Goal: Task Accomplishment & Management: Use online tool/utility

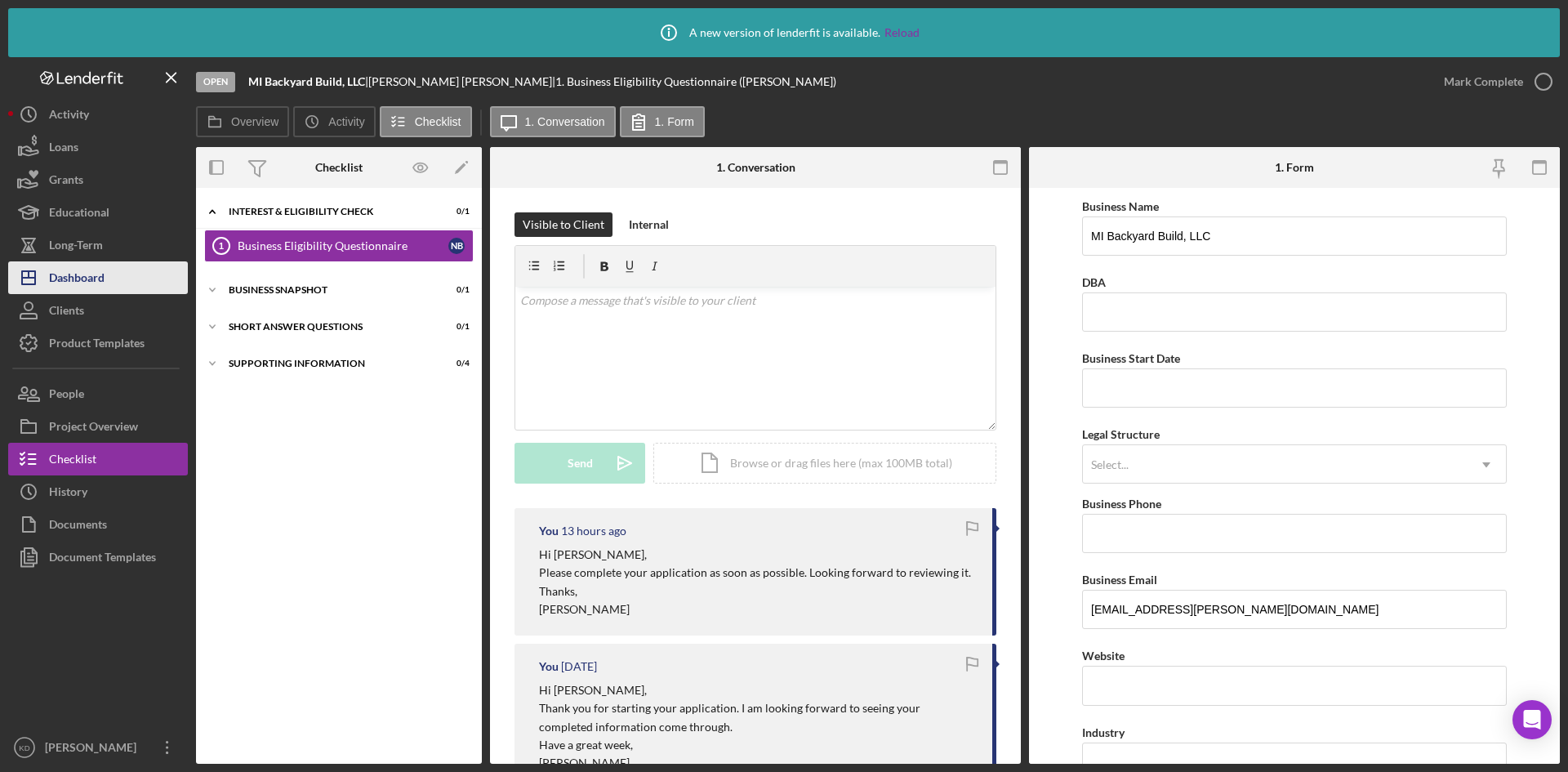
click at [81, 286] on div "Dashboard" at bounding box center [77, 279] width 55 height 37
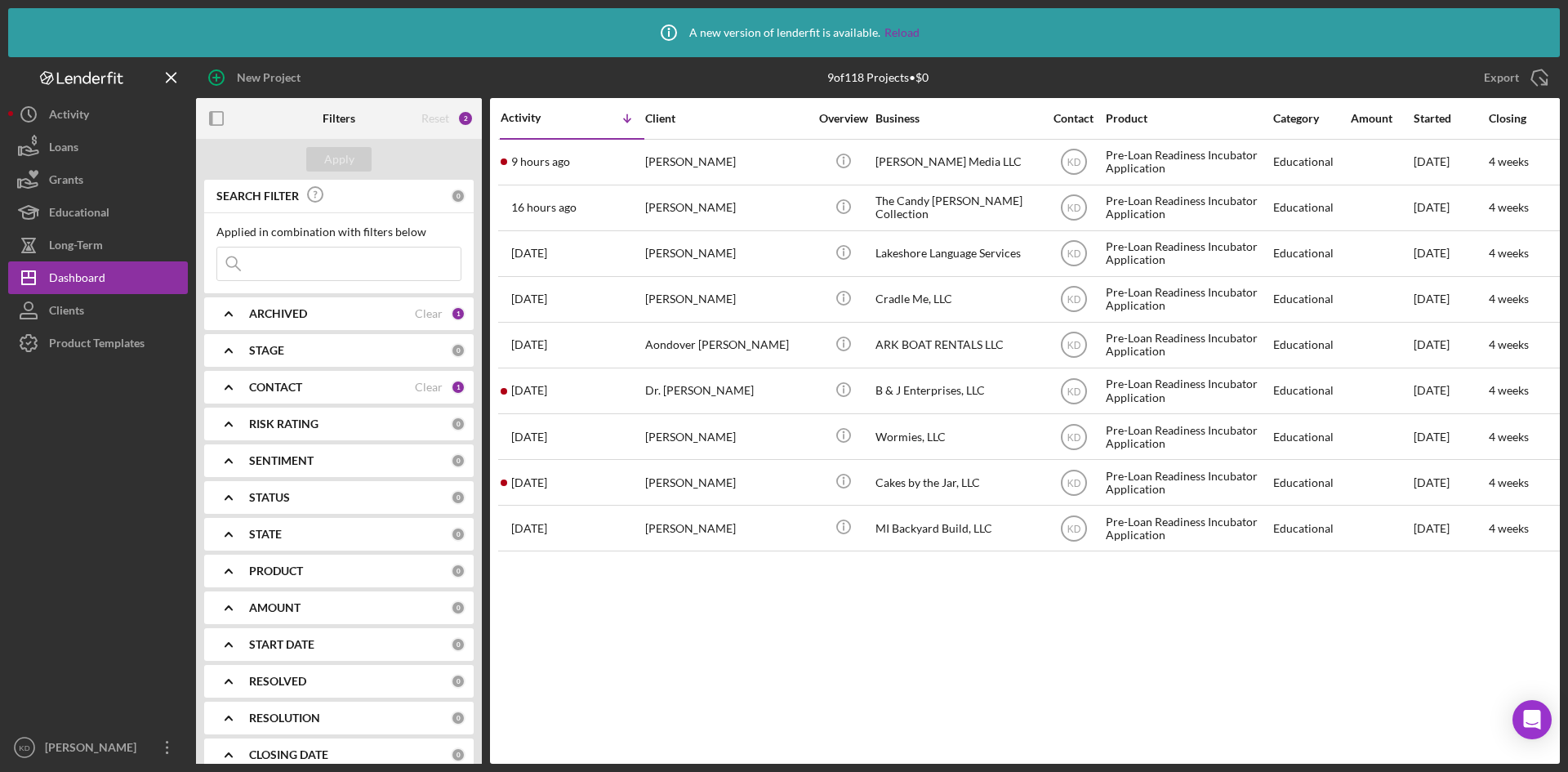
click at [665, 82] on div "9 of 118 Projects • $0" at bounding box center [878, 78] width 455 height 41
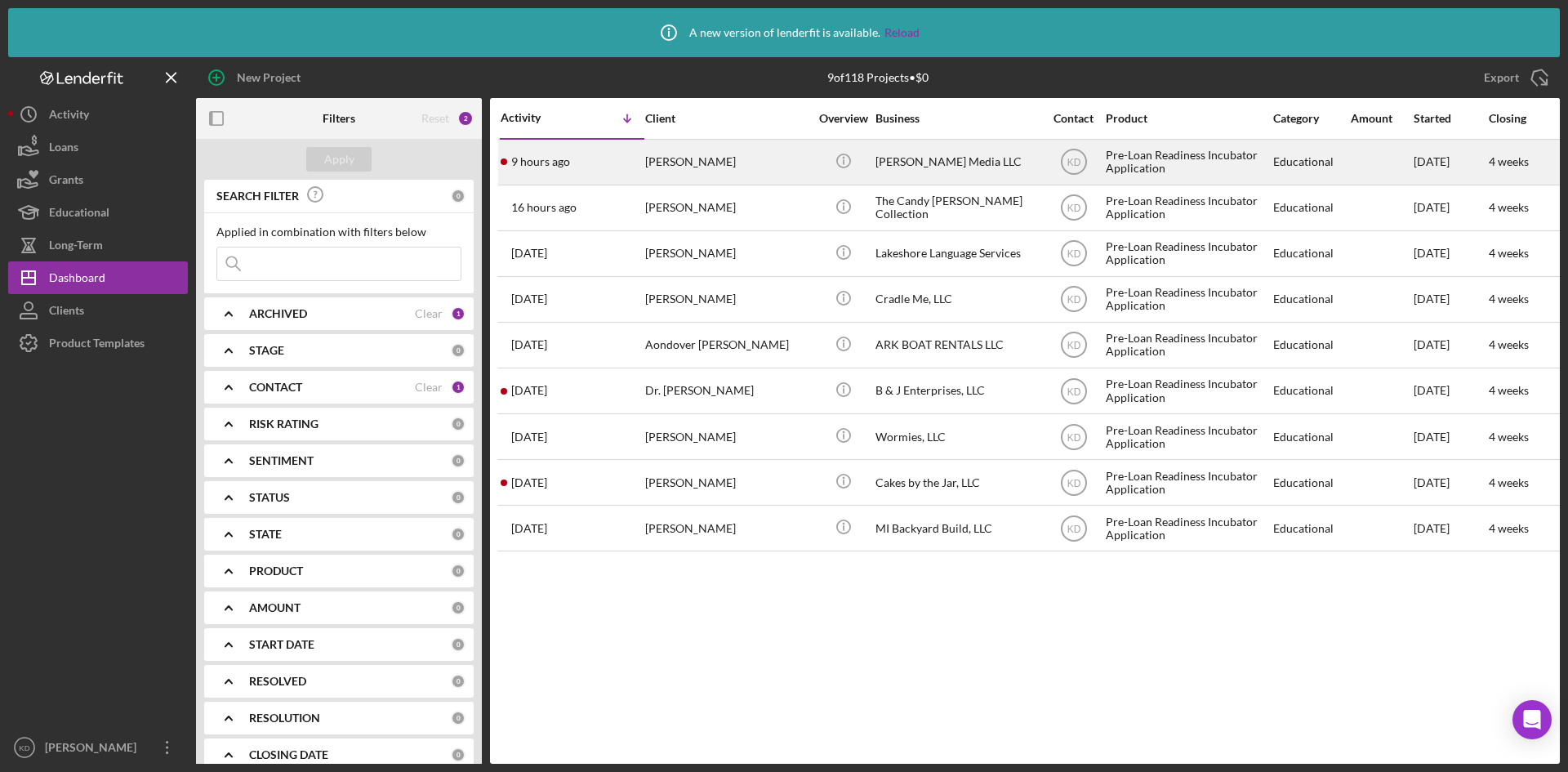
click at [749, 152] on div "[PERSON_NAME]" at bounding box center [727, 162] width 163 height 44
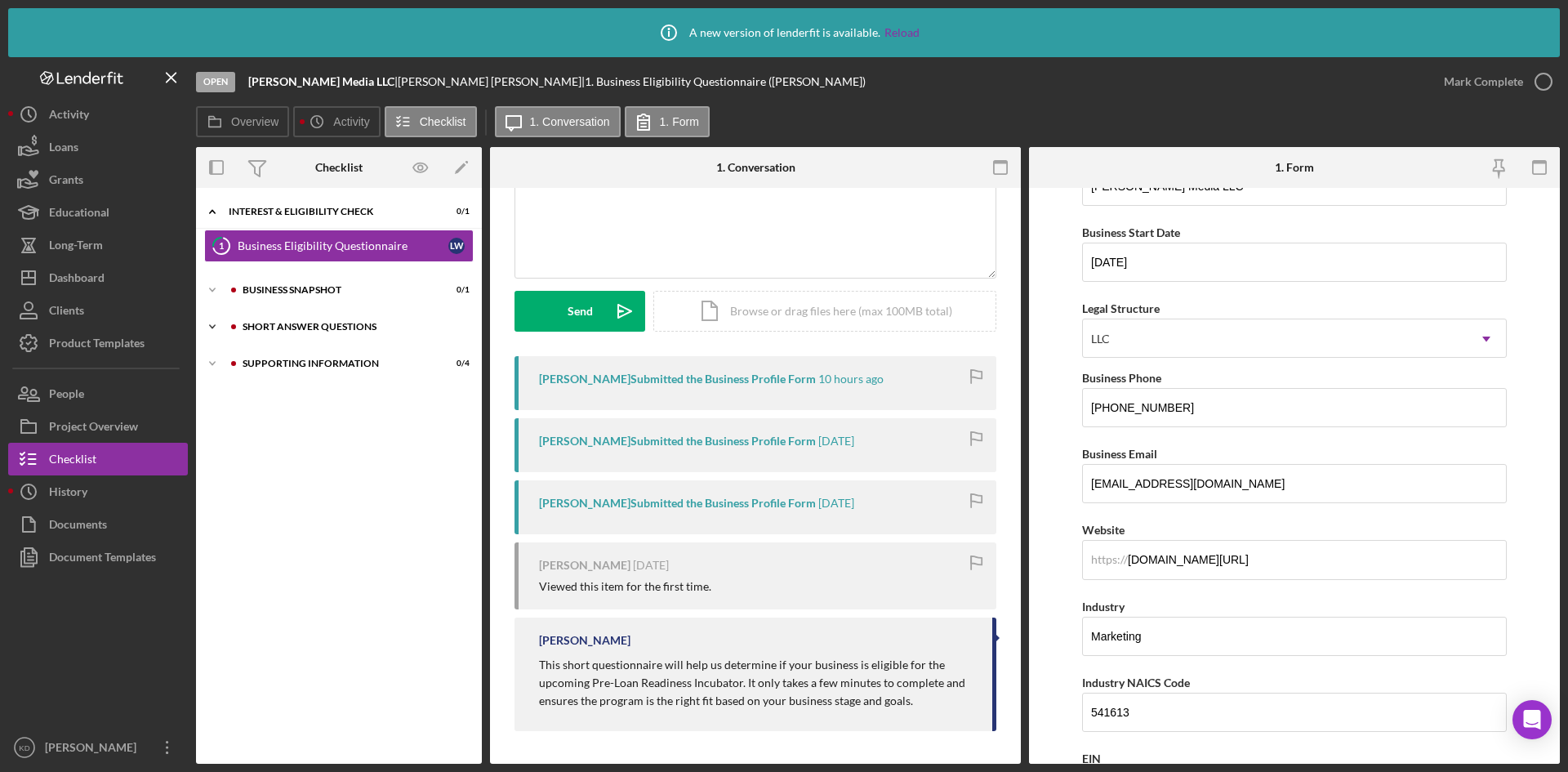
scroll to position [326, 0]
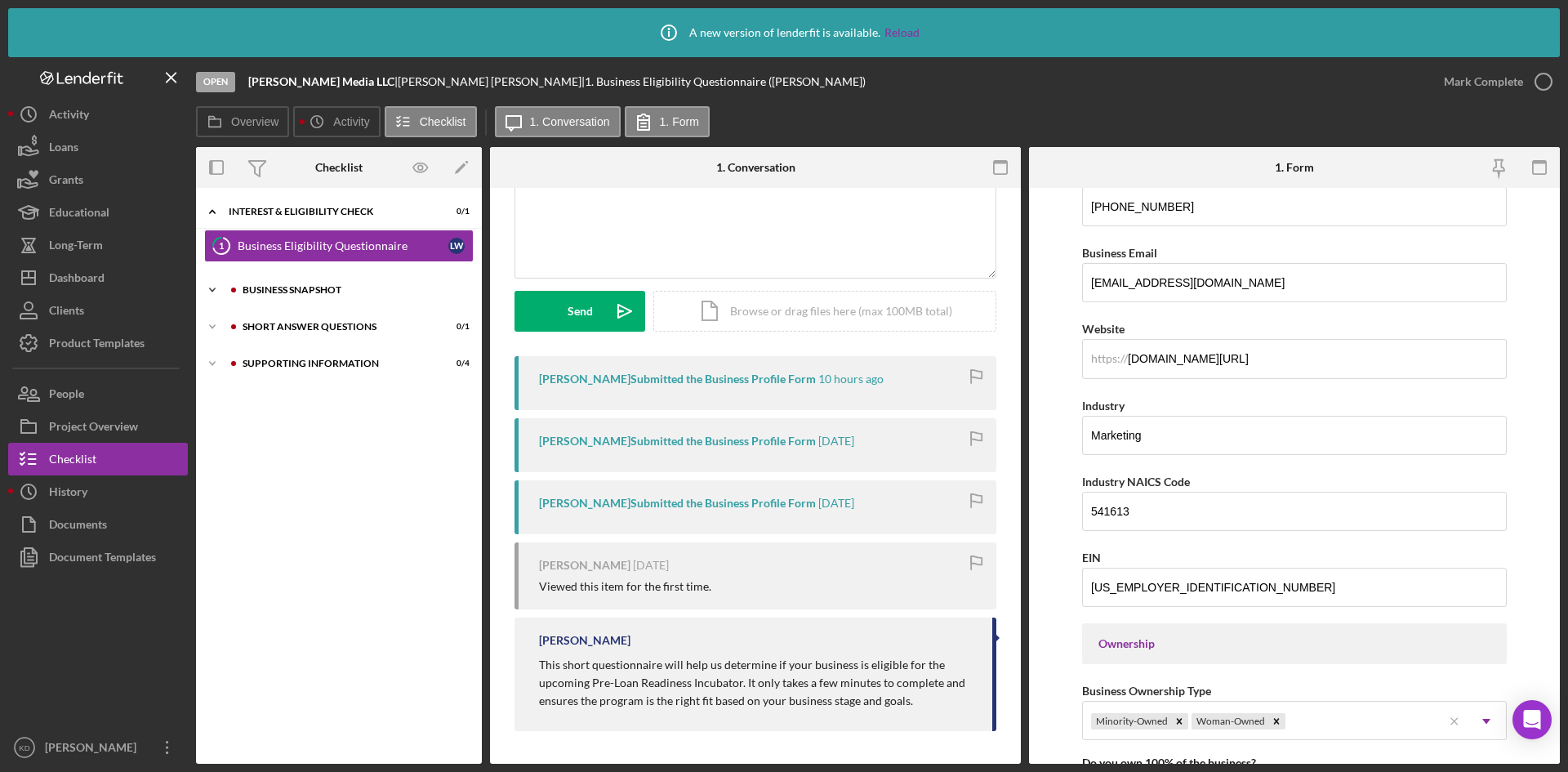
click at [345, 291] on div "Business Snapshot" at bounding box center [351, 290] width 218 height 10
click at [323, 407] on div "Supporting Information" at bounding box center [351, 405] width 218 height 10
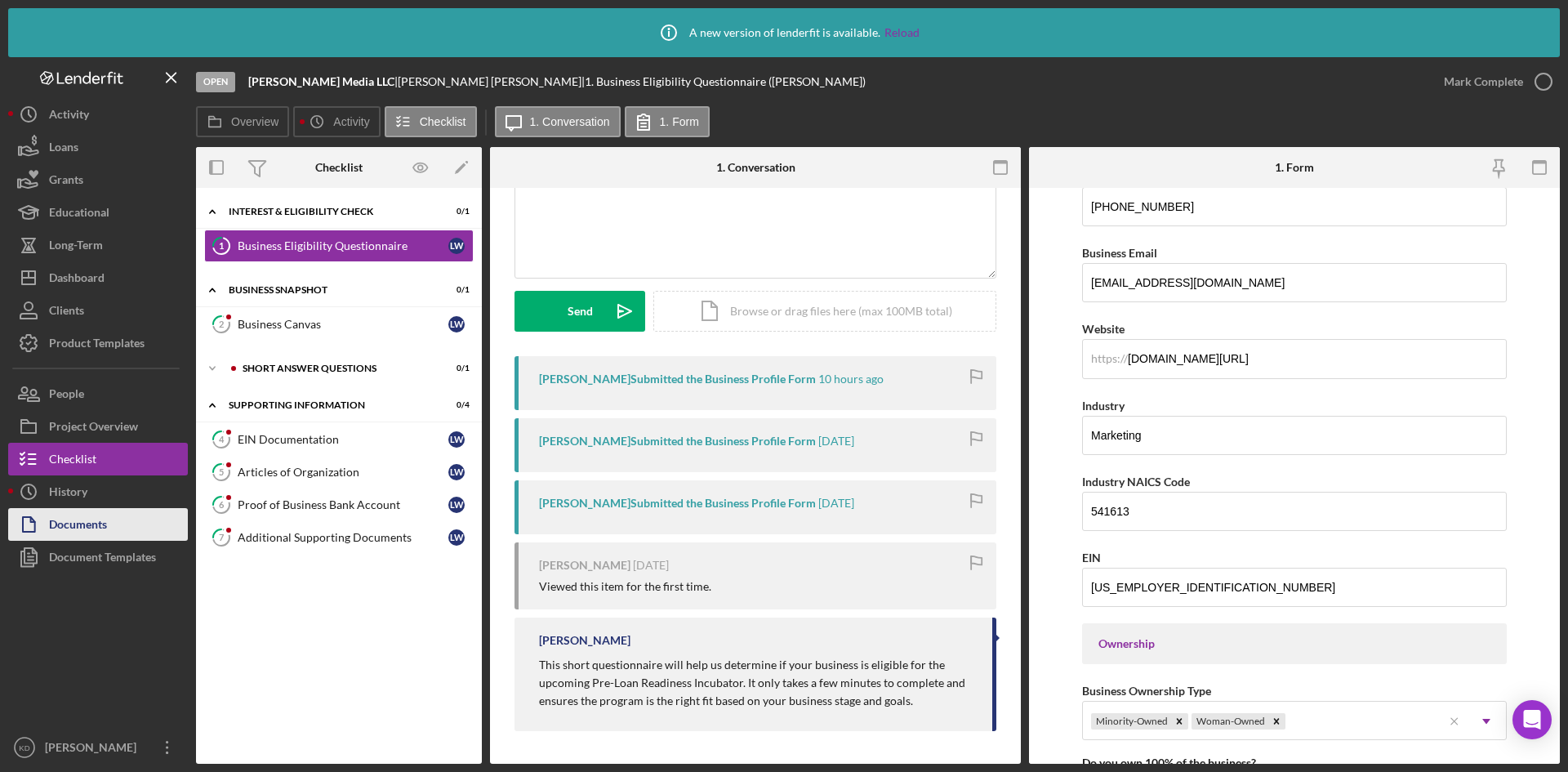
click at [103, 523] on div "Documents" at bounding box center [78, 526] width 58 height 37
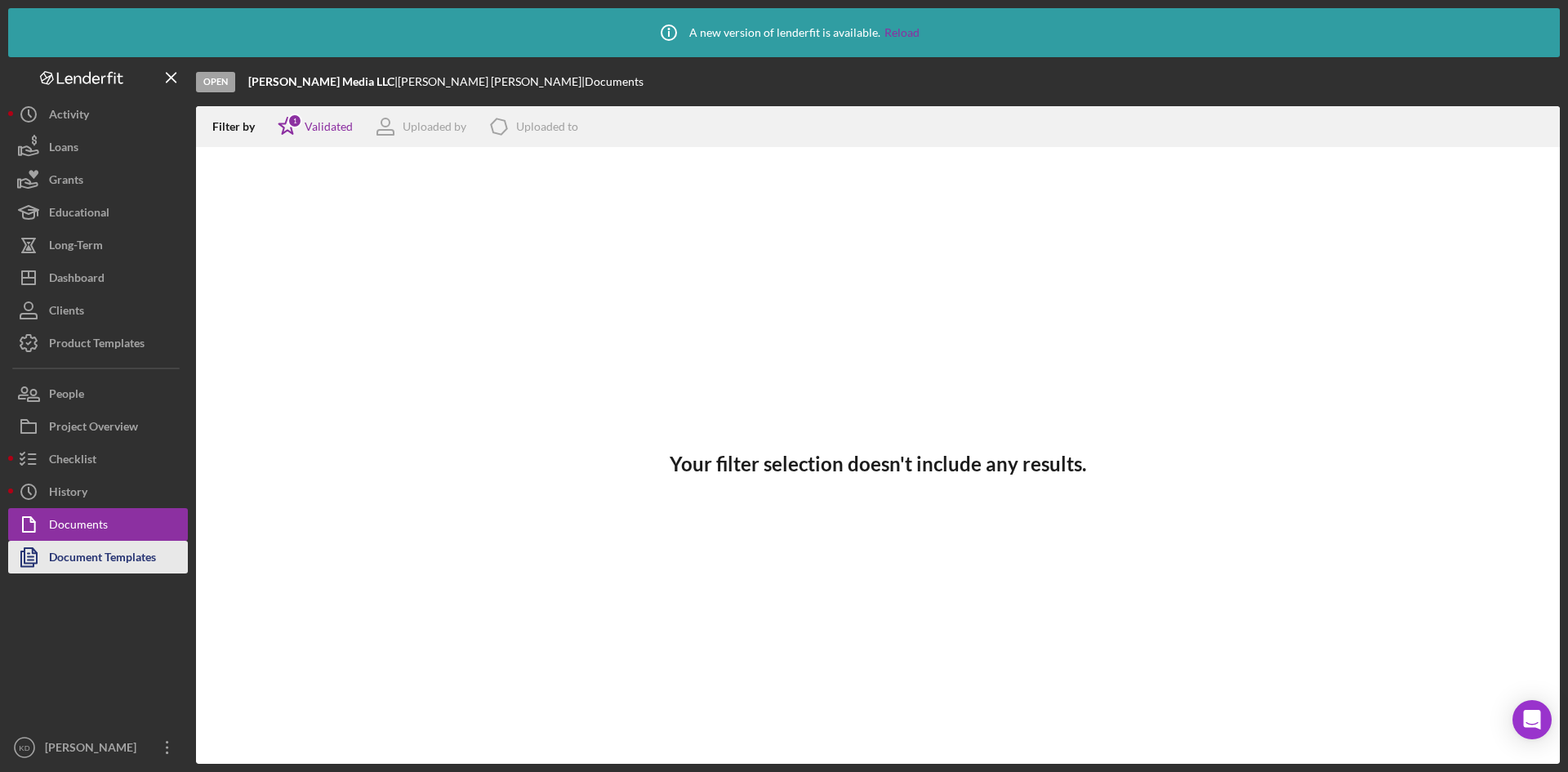
click at [69, 563] on div "Document Templates" at bounding box center [103, 558] width 107 height 37
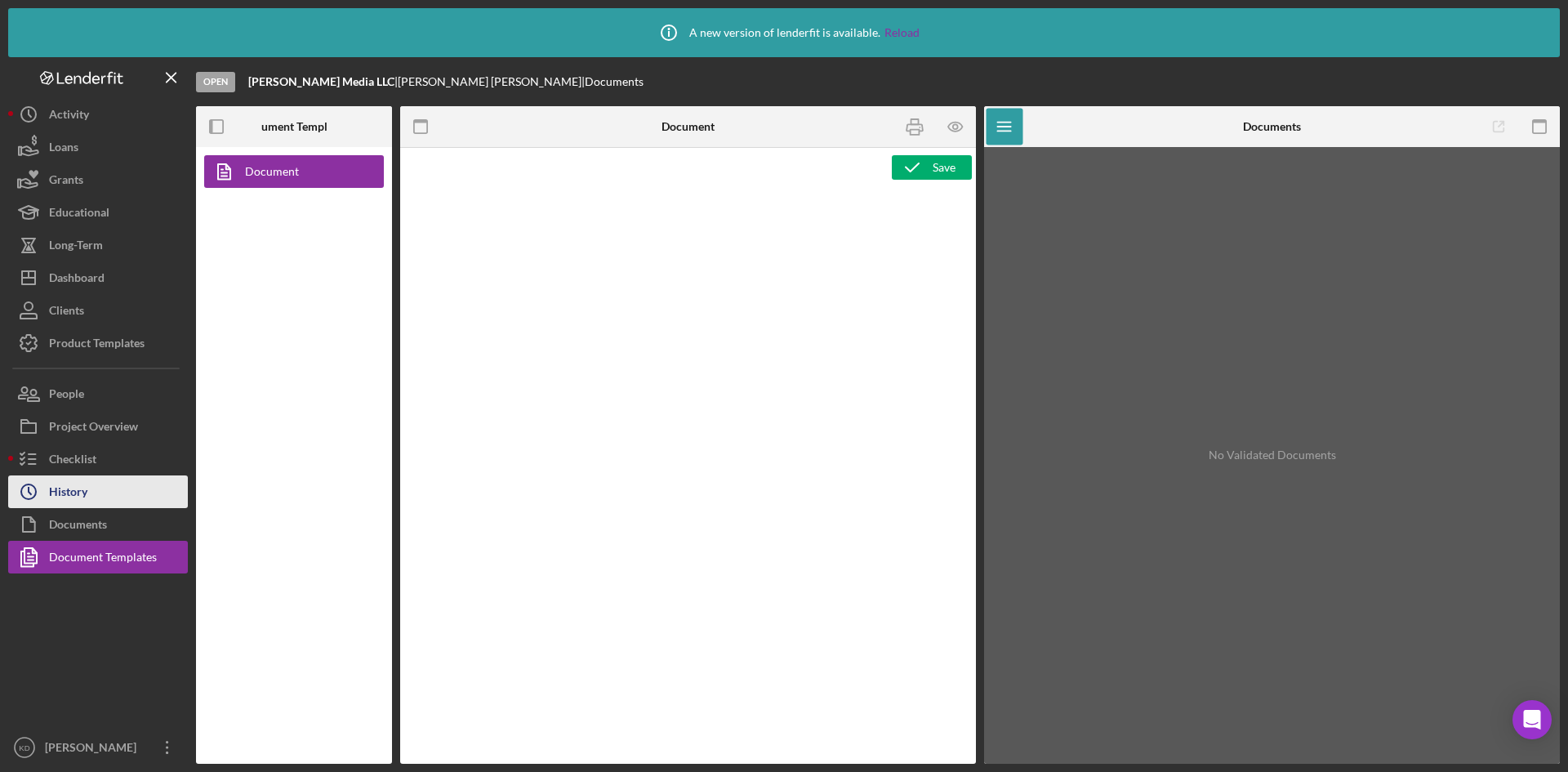
type textarea "<l7 ipsum="dolo-sitam: cons;"><adi elits="doeiu: temp;" inc="utlab://etdolo.mag…"
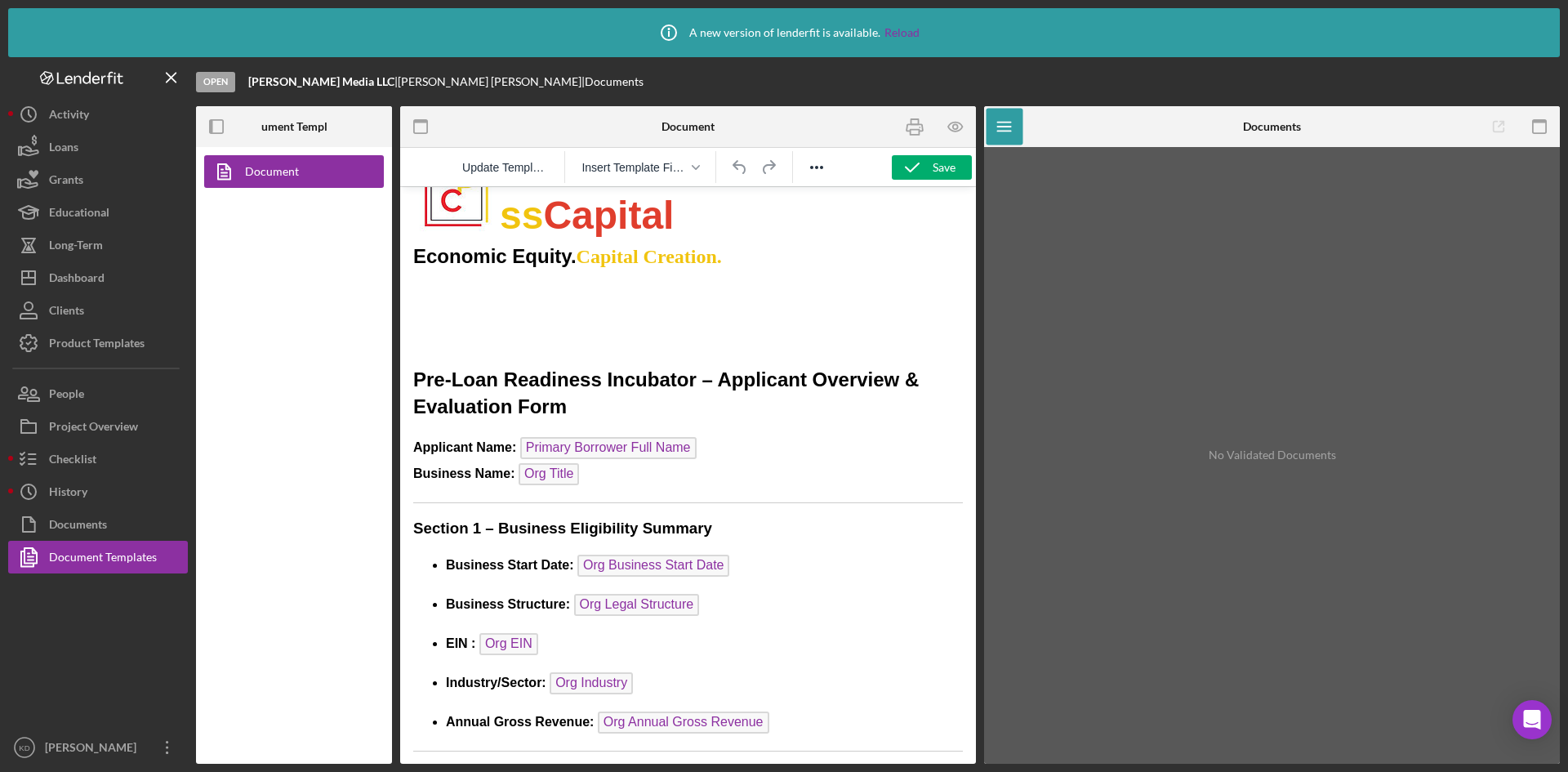
scroll to position [163, 0]
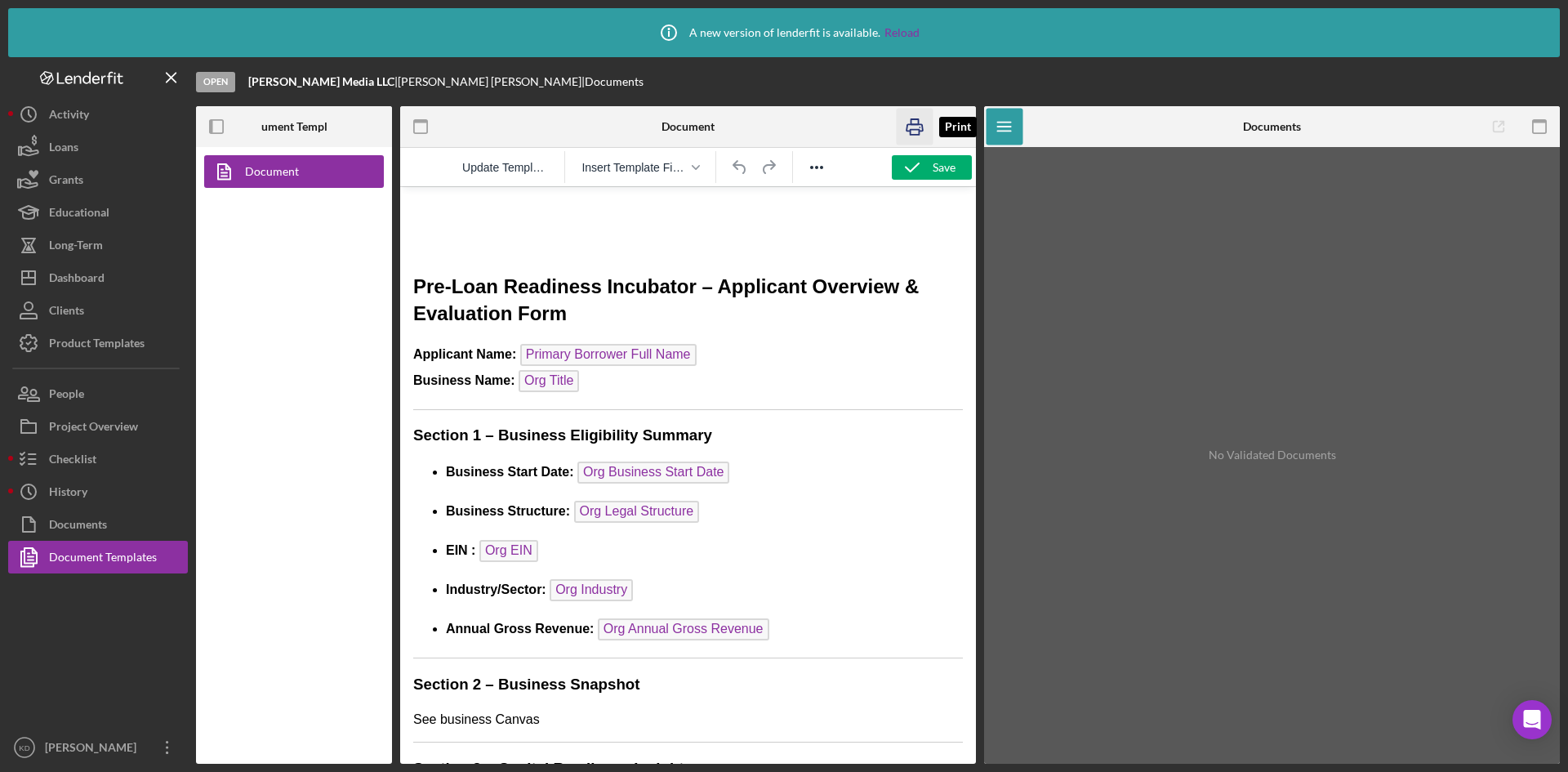
click at [916, 127] on icon "button" at bounding box center [915, 127] width 37 height 37
click at [94, 515] on div "Documents" at bounding box center [78, 526] width 58 height 37
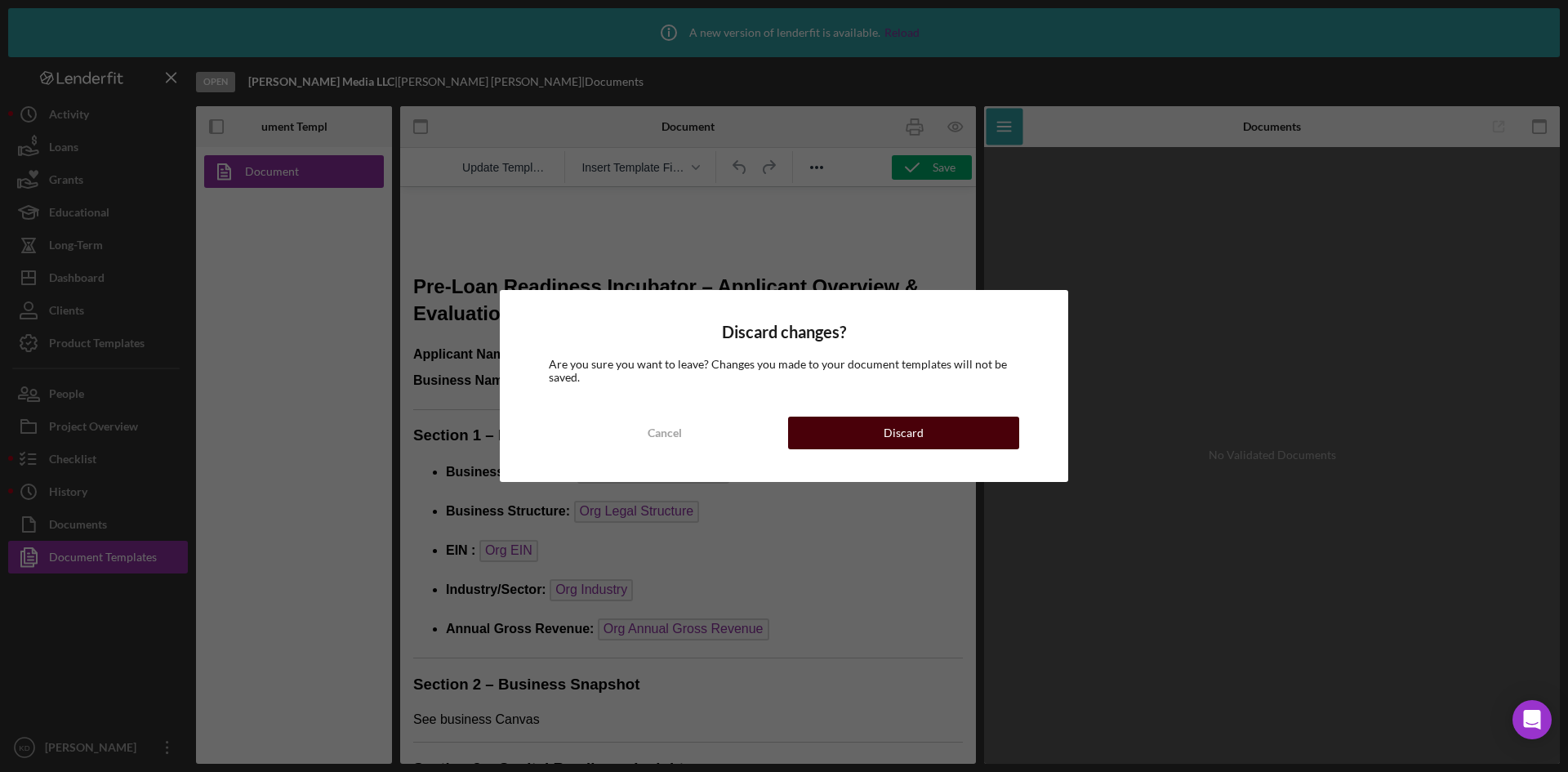
click at [909, 439] on div "Discard" at bounding box center [903, 432] width 40 height 33
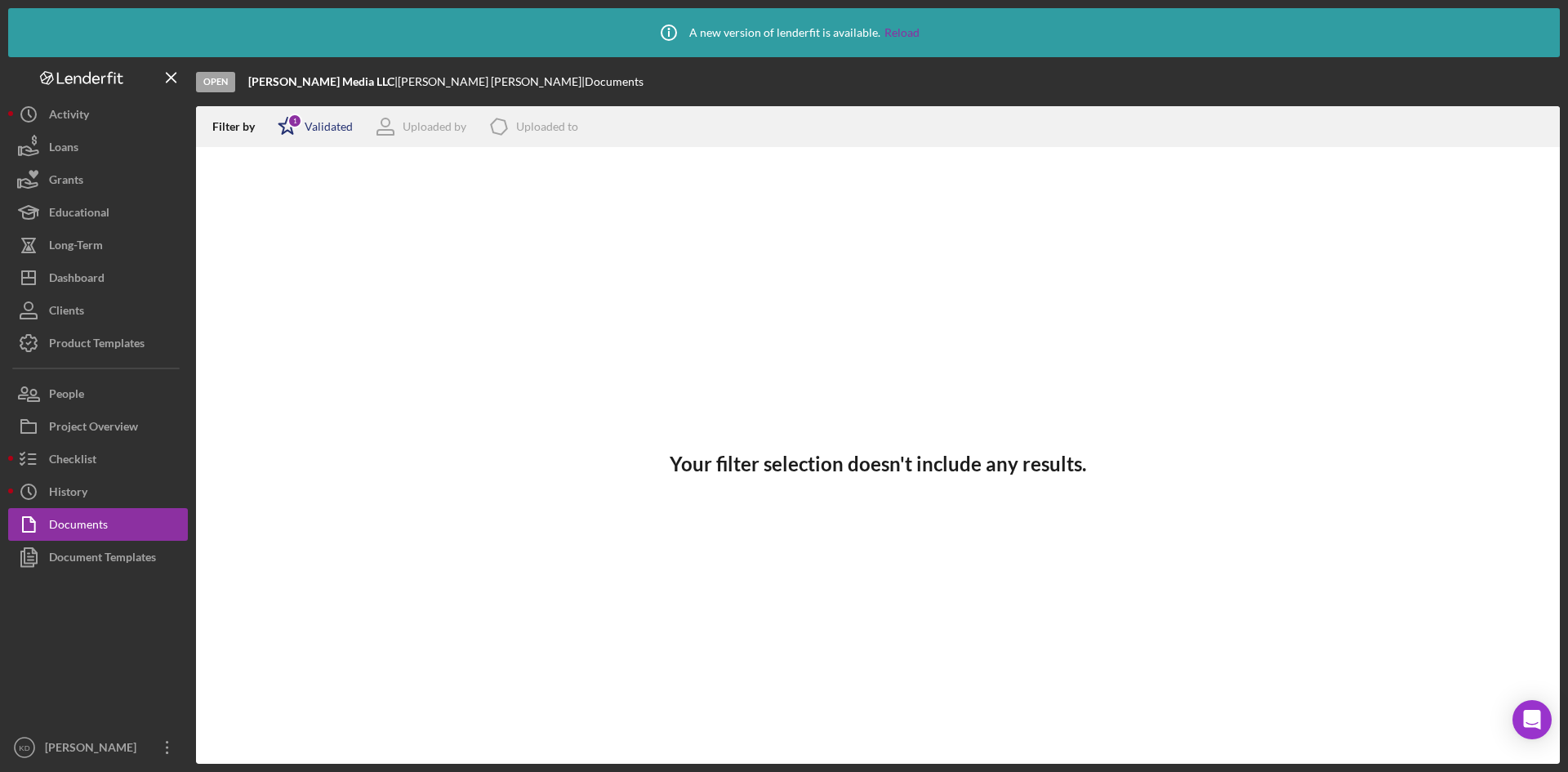
click at [352, 127] on div "Validated" at bounding box center [329, 127] width 48 height 13
click at [277, 218] on input "checkbox" at bounding box center [285, 213] width 16 height 16
checkbox input "true"
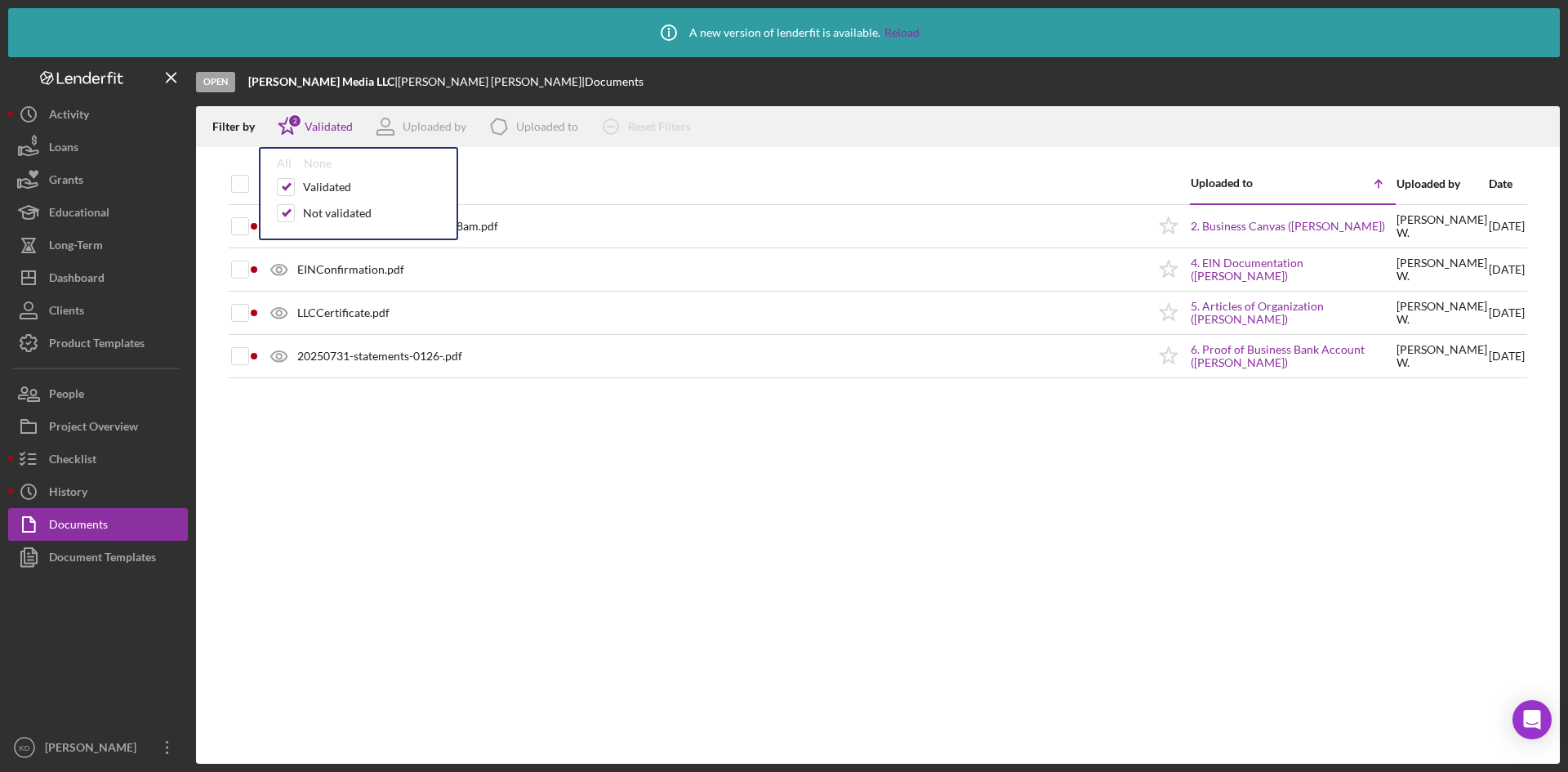
click at [219, 152] on div at bounding box center [878, 155] width 1364 height 16
click at [237, 187] on input "checkbox" at bounding box center [240, 184] width 16 height 16
checkbox input "true"
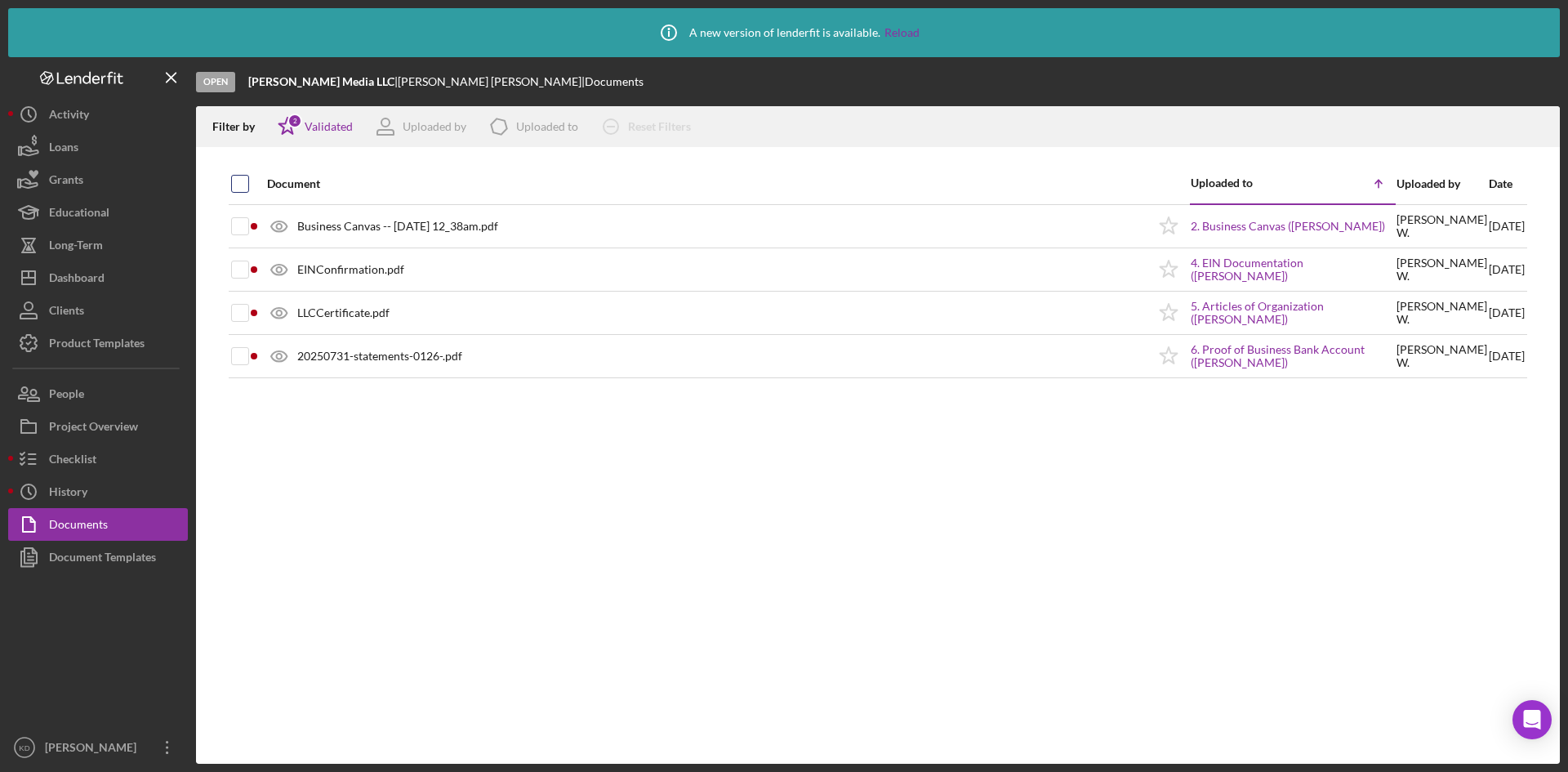
checkbox input "true"
click at [1541, 121] on icon "Icon/Download" at bounding box center [1539, 127] width 37 height 37
drag, startPoint x: 338, startPoint y: 83, endPoint x: 249, endPoint y: 80, distance: 89.1
click at [249, 80] on div "[PERSON_NAME] Media LLC |" at bounding box center [323, 81] width 150 height 13
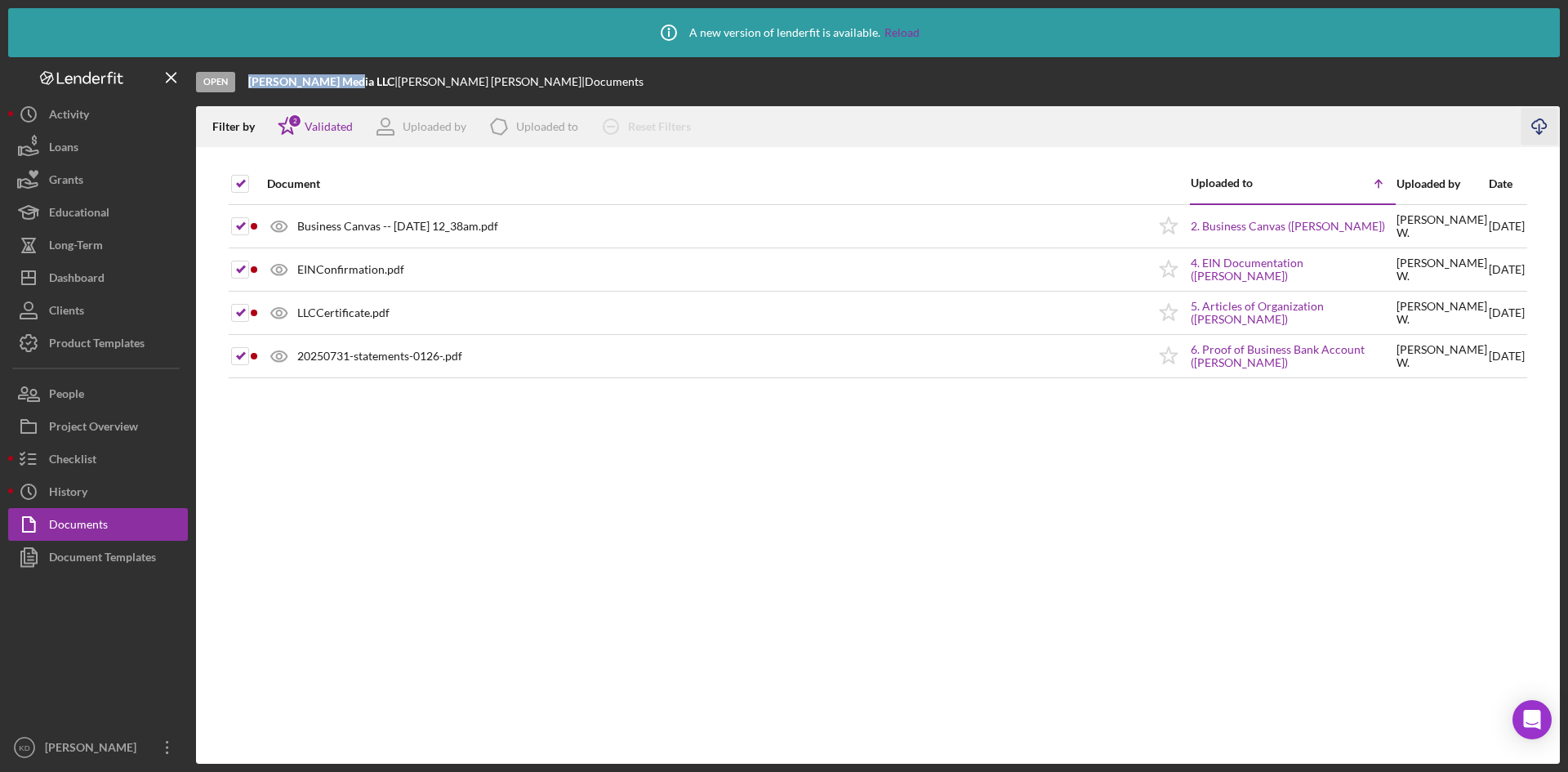
copy b "[PERSON_NAME] Media LLC"
click at [95, 275] on div "Dashboard" at bounding box center [77, 279] width 55 height 37
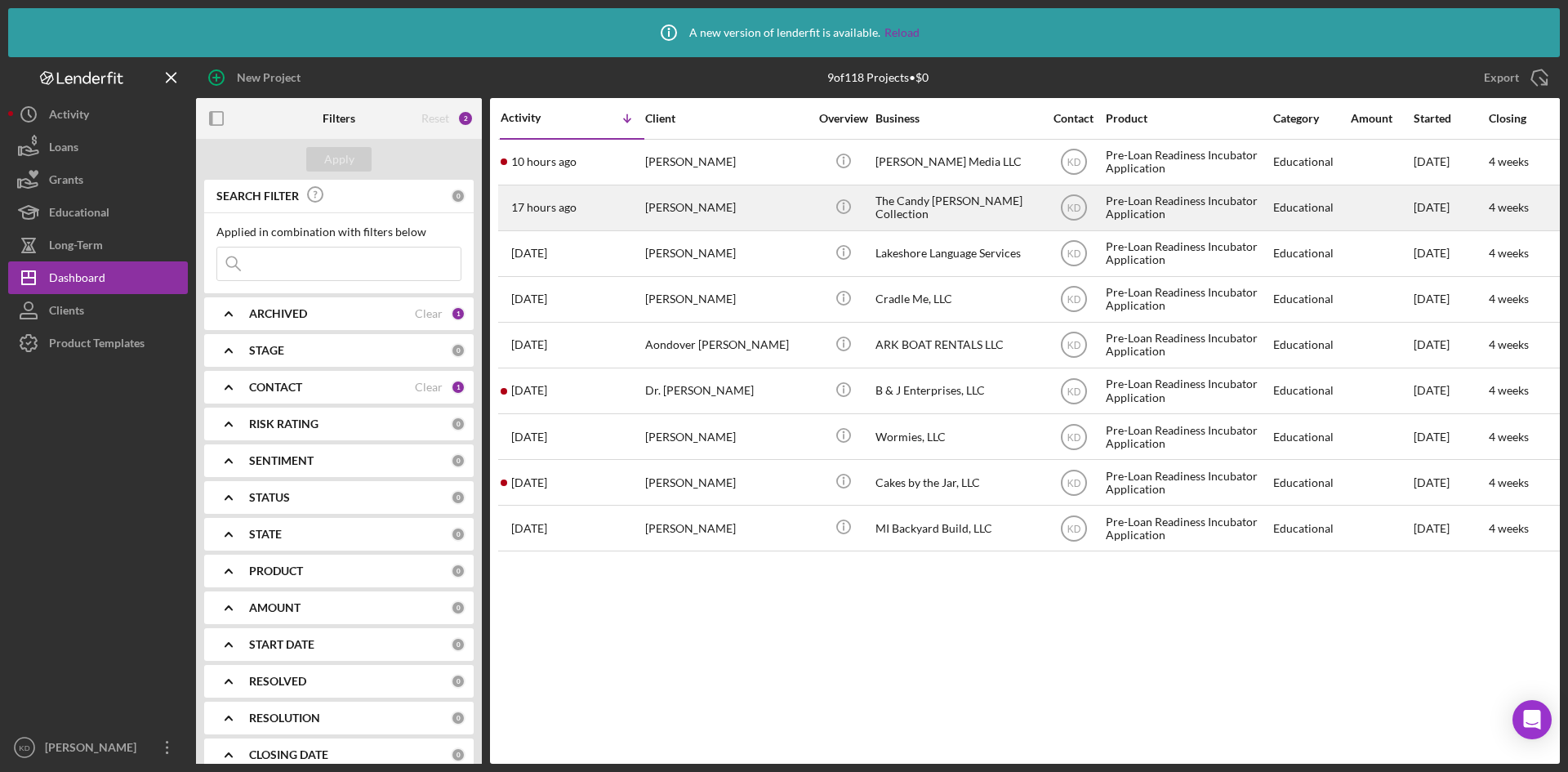
click at [946, 209] on div "The Candy [PERSON_NAME] Collection" at bounding box center [956, 208] width 163 height 44
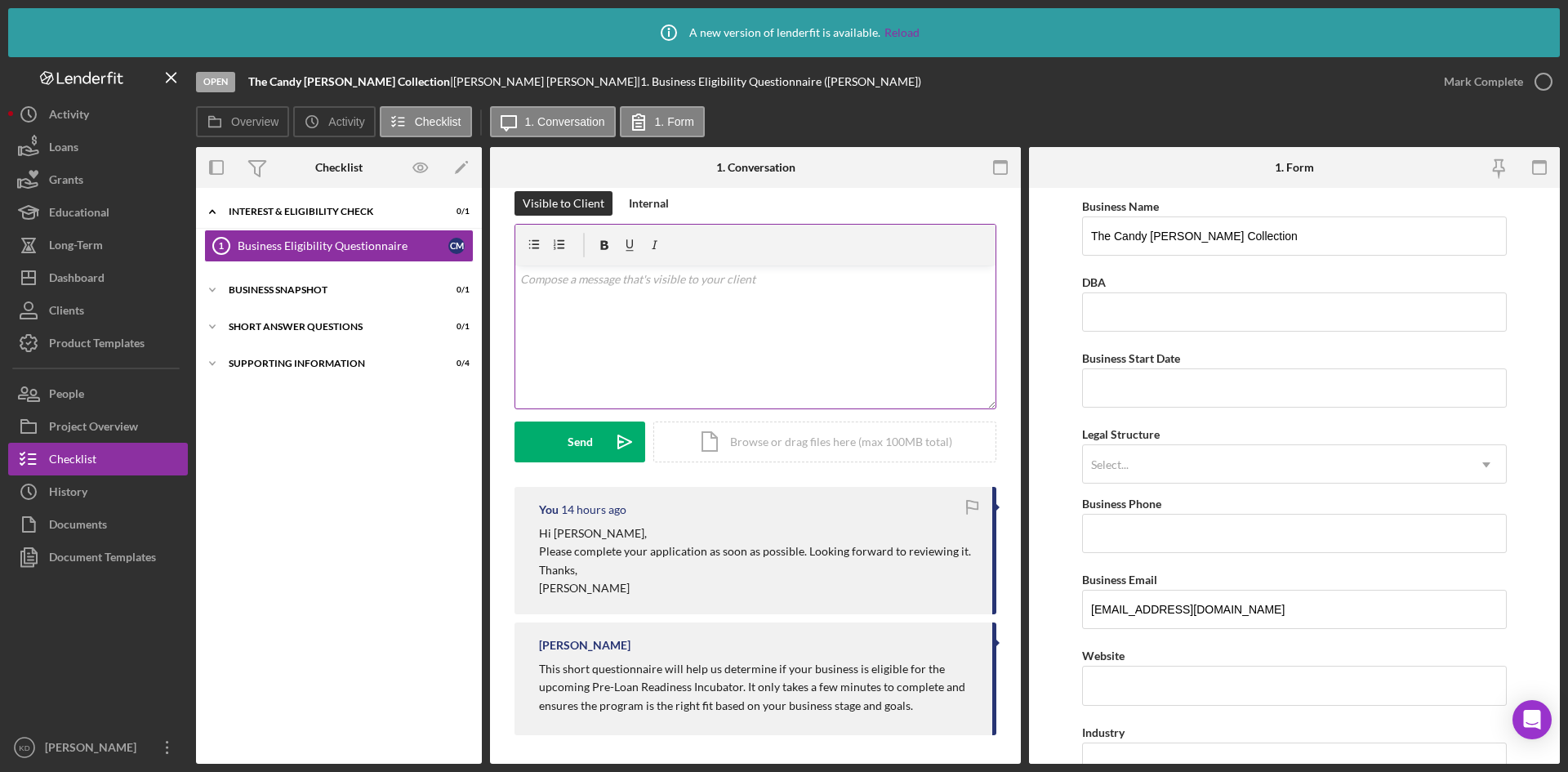
scroll to position [25, 0]
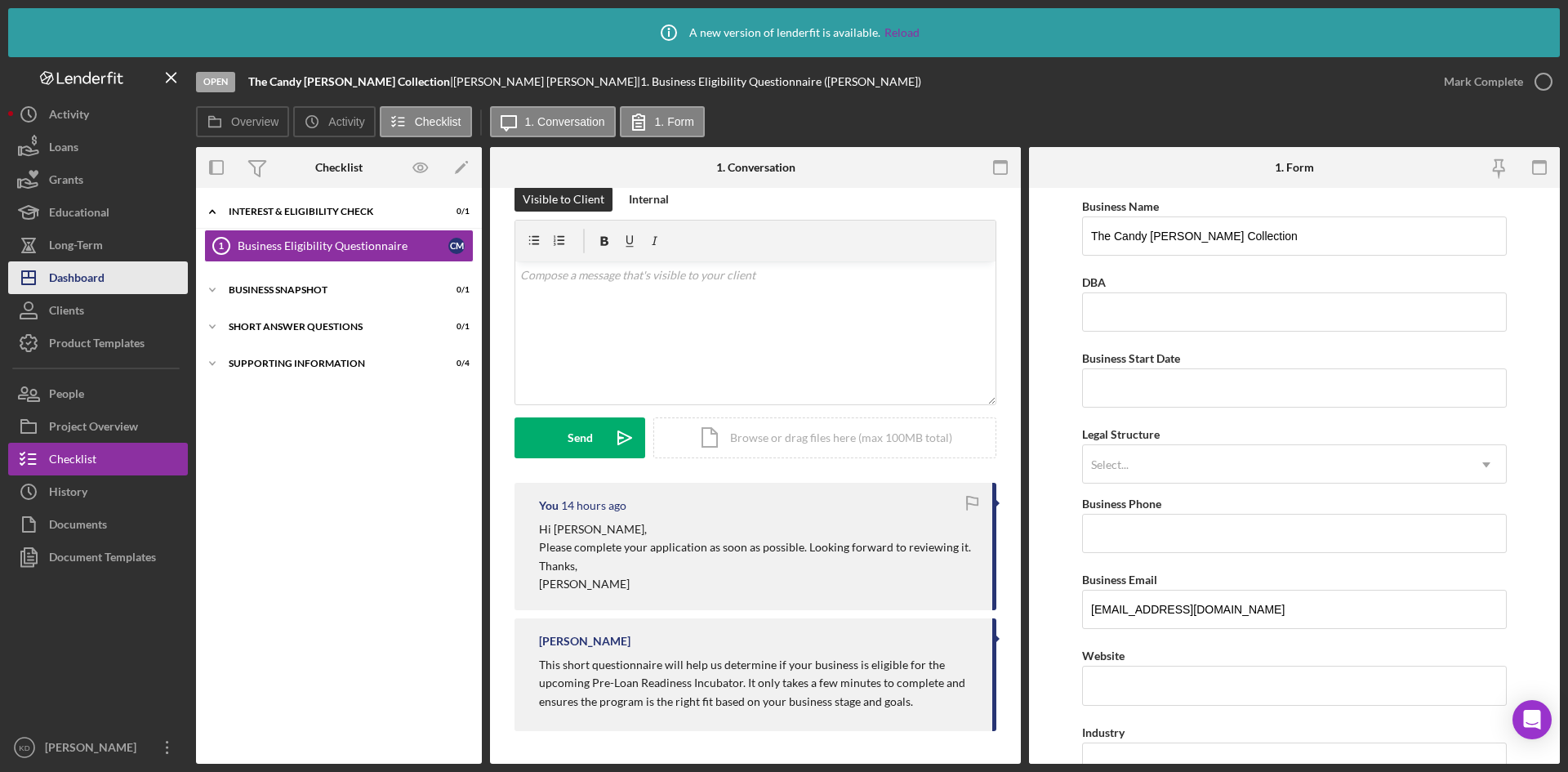
click at [82, 276] on div "Dashboard" at bounding box center [77, 279] width 55 height 37
